Goal: Transaction & Acquisition: Purchase product/service

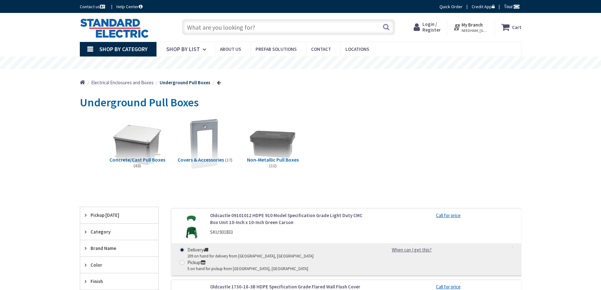
type input "[GEOGRAPHIC_DATA], [GEOGRAPHIC_DATA]"
click at [267, 140] on img at bounding box center [272, 143] width 57 height 57
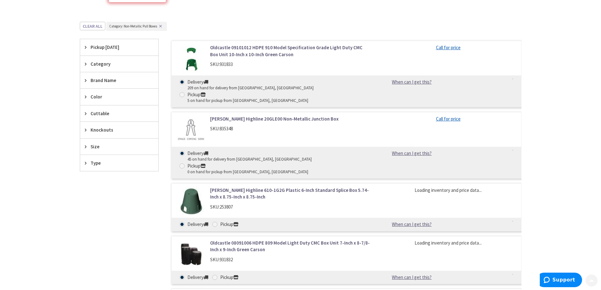
scroll to position [195, 0]
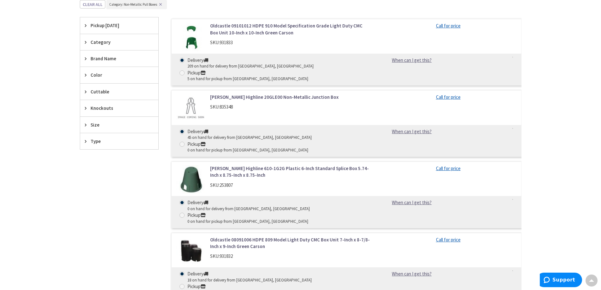
click at [254, 94] on link "[PERSON_NAME] Highline 20GLE00 Non-Metallic Junction Box" at bounding box center [290, 97] width 161 height 7
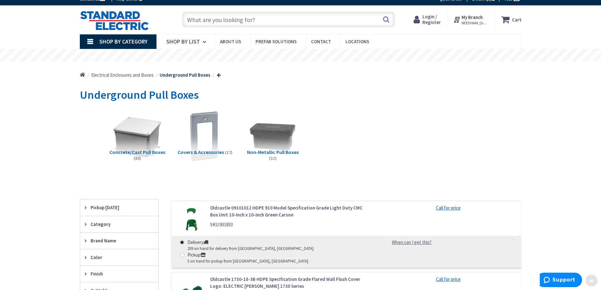
scroll to position [6, 0]
